Goal: Contribute content

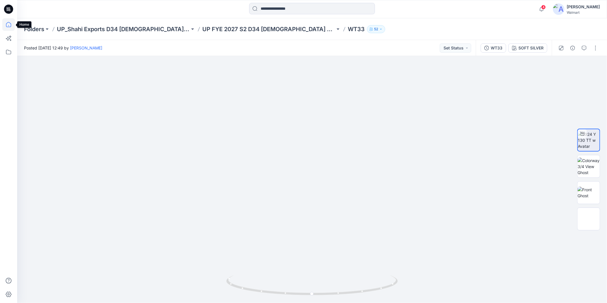
click at [11, 23] on icon at bounding box center [8, 24] width 13 height 13
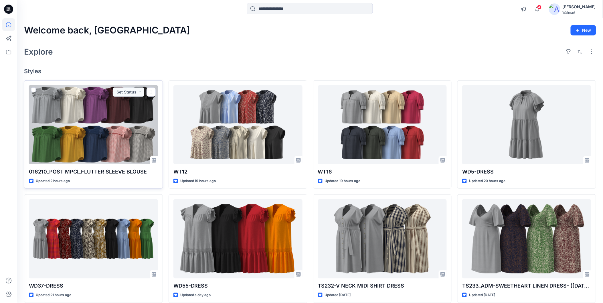
click at [91, 121] on div at bounding box center [93, 124] width 129 height 79
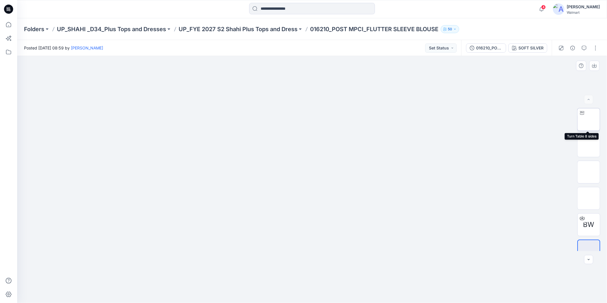
click at [589, 120] on img at bounding box center [589, 120] width 0 height 0
drag, startPoint x: 10, startPoint y: 25, endPoint x: 15, endPoint y: 25, distance: 5.4
click at [10, 25] on icon at bounding box center [8, 24] width 13 height 13
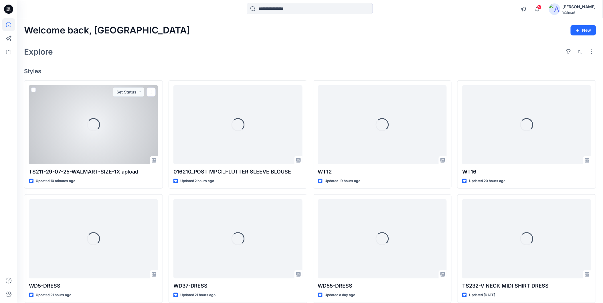
click at [67, 133] on div "Loading..." at bounding box center [93, 124] width 129 height 79
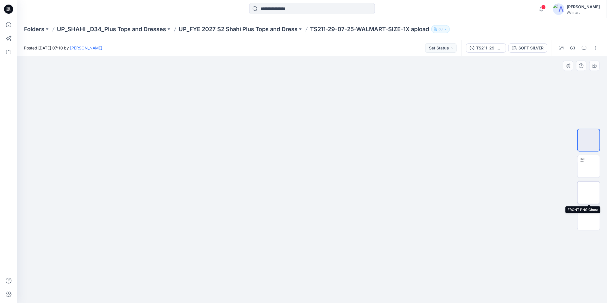
click at [589, 193] on img at bounding box center [589, 193] width 0 height 0
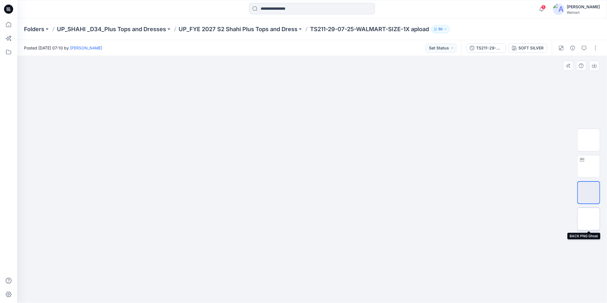
click at [589, 219] on img at bounding box center [589, 219] width 0 height 0
click at [589, 140] on img at bounding box center [589, 140] width 0 height 0
click at [589, 166] on img at bounding box center [589, 166] width 0 height 0
drag, startPoint x: 380, startPoint y: 290, endPoint x: 457, endPoint y: 252, distance: 86.6
click at [569, 296] on div at bounding box center [312, 179] width 590 height 247
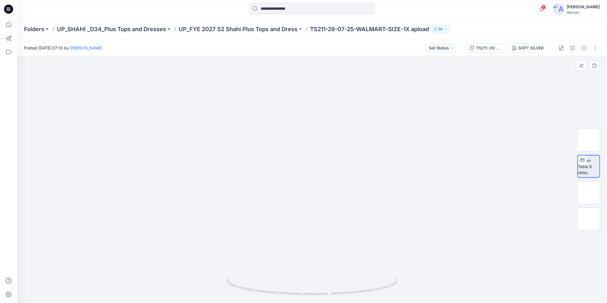
drag, startPoint x: 486, startPoint y: 171, endPoint x: 481, endPoint y: 174, distance: 5.3
click at [597, 48] on button "button" at bounding box center [595, 47] width 9 height 9
click at [554, 78] on button "Edit" at bounding box center [572, 77] width 53 height 11
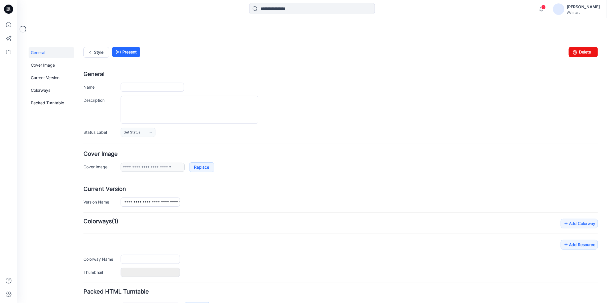
type input "**********"
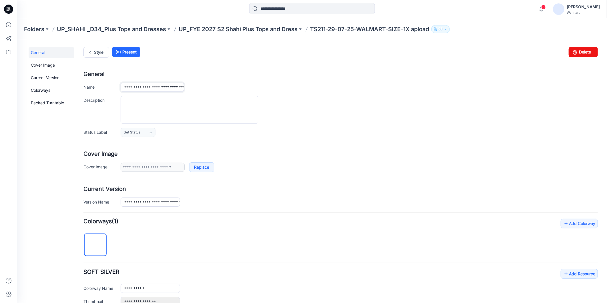
scroll to position [0, 23]
drag, startPoint x: 135, startPoint y: 87, endPoint x: 190, endPoint y: 94, distance: 54.8
click at [190, 94] on div "**********" at bounding box center [340, 103] width 515 height 65
type input "*****"
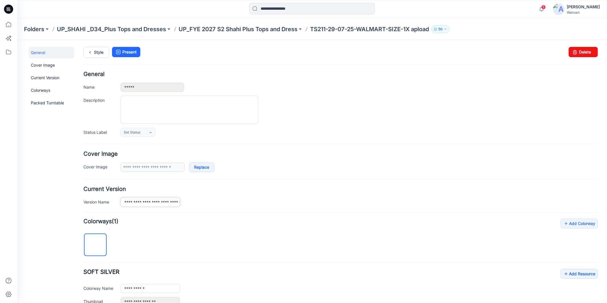
scroll to position [0, 27]
drag, startPoint x: 136, startPoint y: 203, endPoint x: 204, endPoint y: 210, distance: 69.3
click at [203, 209] on form "General Name ***** Description Status Label Set Status Set Status *Revision Req…" at bounding box center [340, 249] width 515 height 357
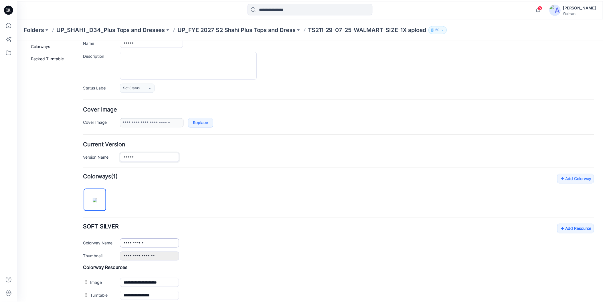
scroll to position [127, 0]
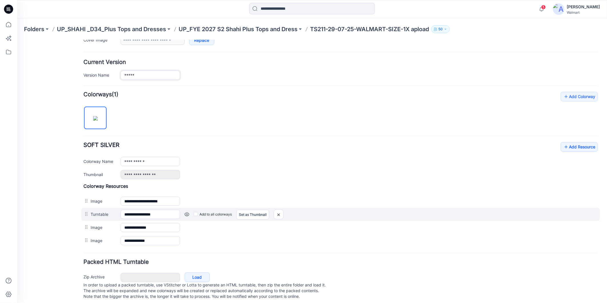
type input "*****"
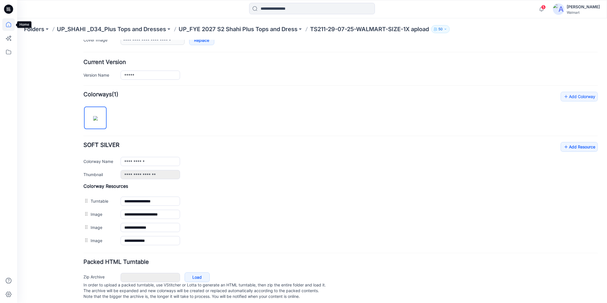
click at [9, 23] on icon at bounding box center [8, 24] width 13 height 13
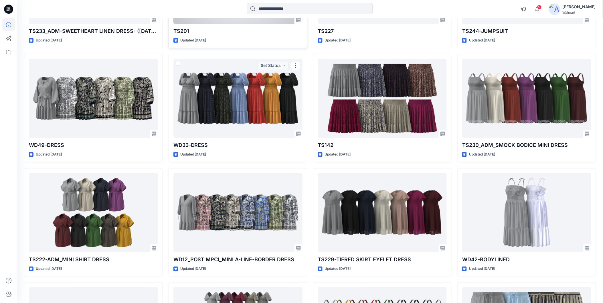
scroll to position [301, 0]
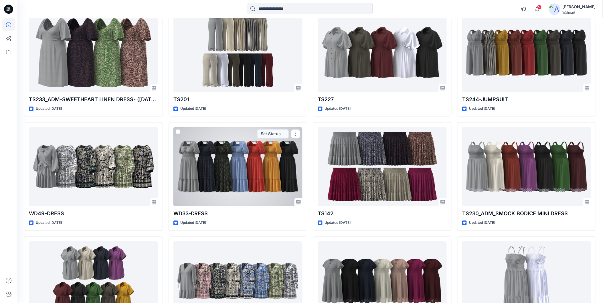
click at [214, 175] on div at bounding box center [237, 166] width 129 height 79
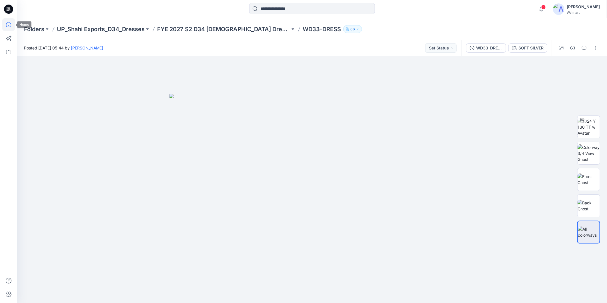
click at [7, 23] on icon at bounding box center [8, 24] width 13 height 13
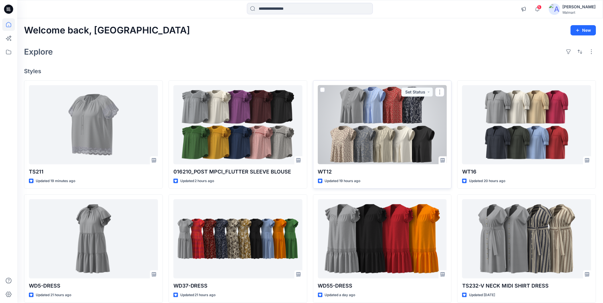
click at [385, 132] on div at bounding box center [382, 124] width 129 height 79
